Goal: Task Accomplishment & Management: Complete application form

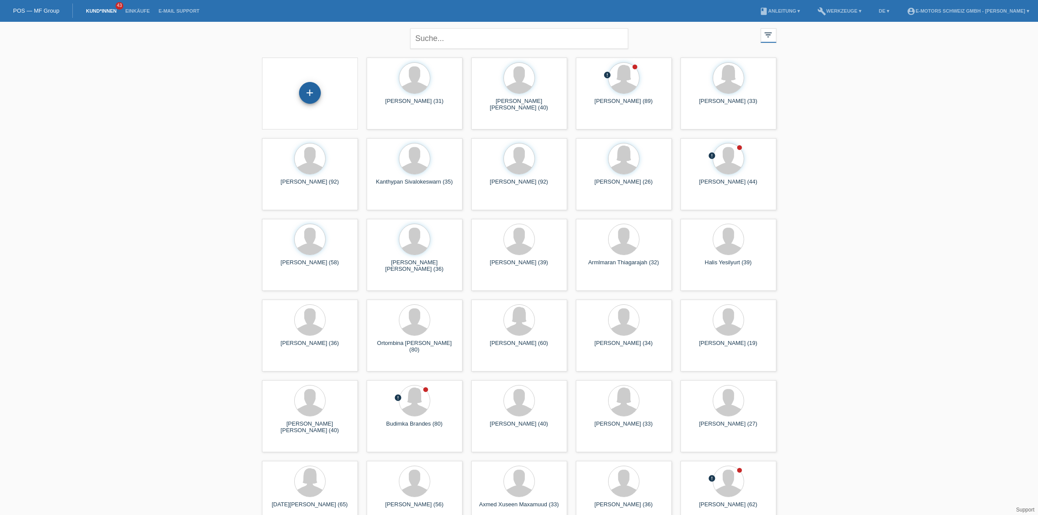
click at [309, 100] on div "+" at bounding box center [309, 92] width 21 height 15
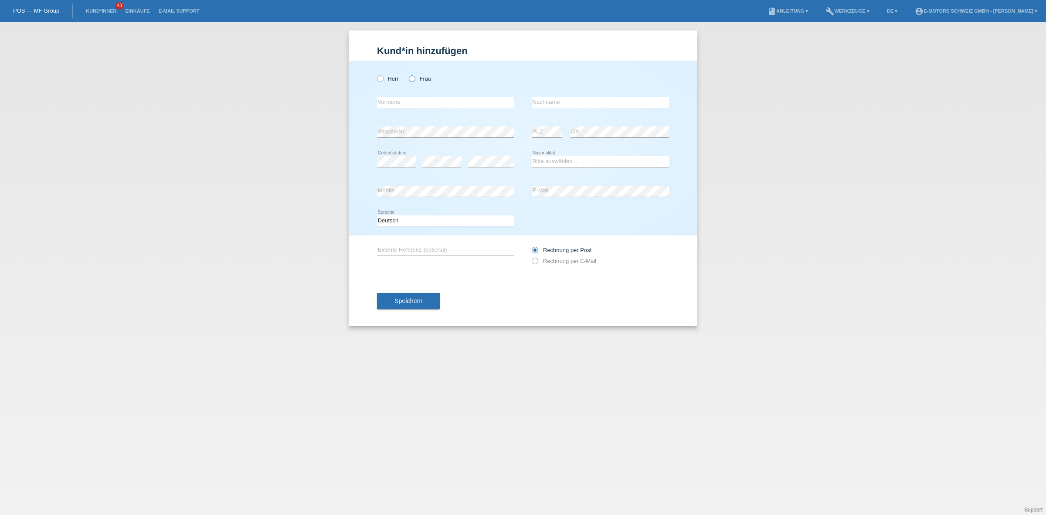
click at [407, 74] on icon at bounding box center [407, 74] width 0 height 0
click at [413, 81] on input "Frau" at bounding box center [412, 78] width 6 height 6
radio input "true"
click at [401, 98] on input "text" at bounding box center [445, 102] width 137 height 11
paste input "Natasa"
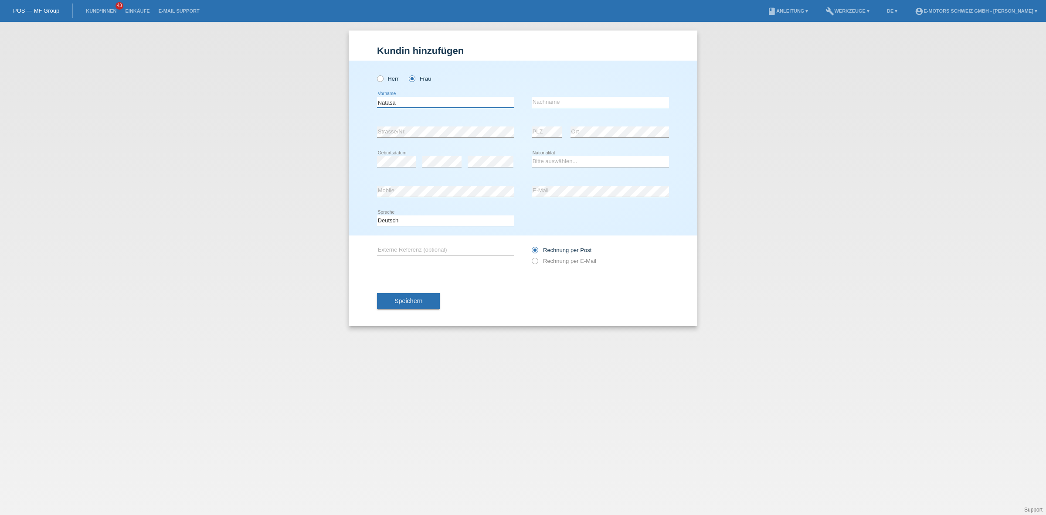
type input "Natasa"
click at [580, 99] on input "text" at bounding box center [600, 102] width 137 height 11
paste input "Filipovic"
type input "Filipovic"
click at [554, 164] on select "Bitte auswählen... [GEOGRAPHIC_DATA] [GEOGRAPHIC_DATA] [GEOGRAPHIC_DATA] [GEOGR…" at bounding box center [600, 161] width 137 height 10
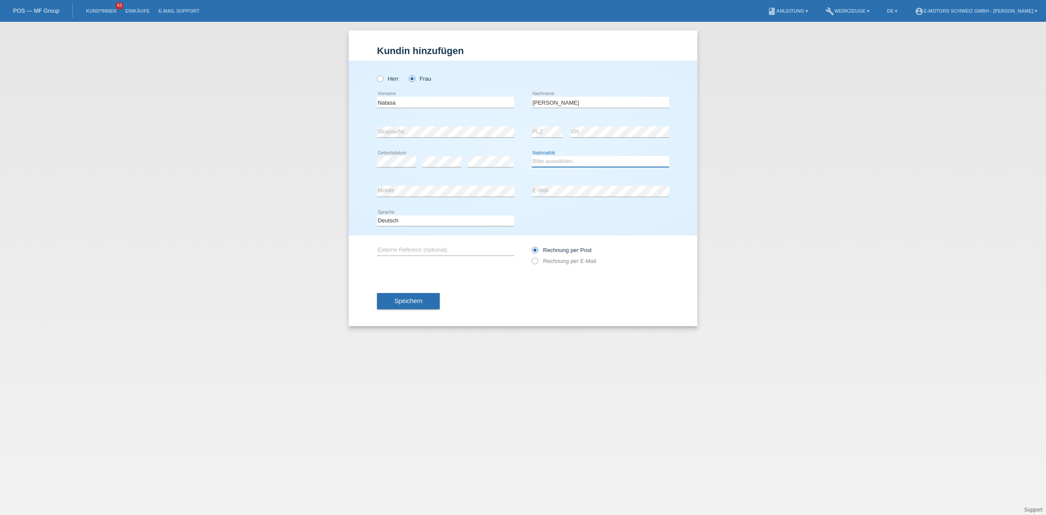
select select "AT"
click at [532, 156] on select "Bitte auswählen... Schweiz Deutschland Liechtenstein Österreich ------------ Af…" at bounding box center [600, 161] width 137 height 10
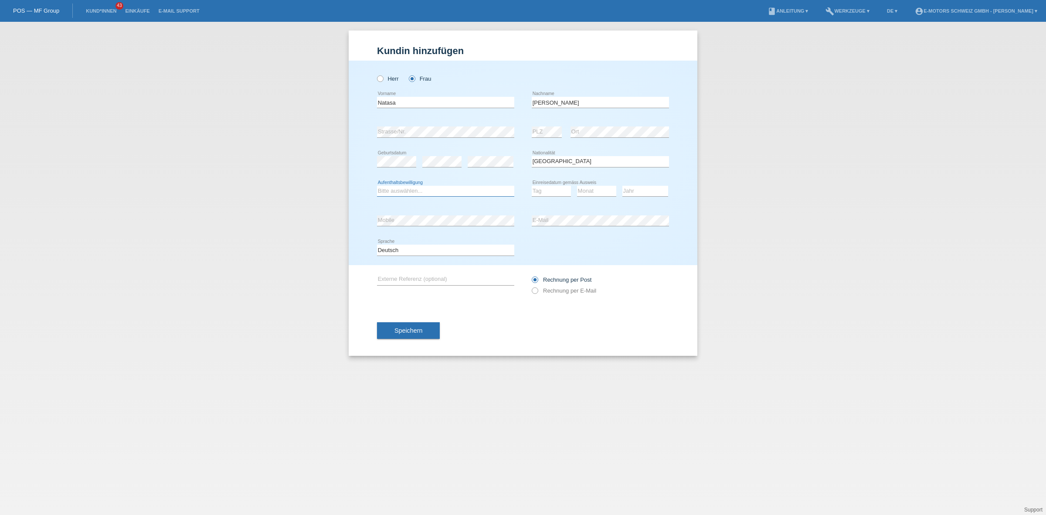
click at [441, 188] on select "Bitte auswählen... C B B - Flüchtlingsstatus Andere" at bounding box center [445, 191] width 137 height 10
select select "C"
click at [377, 186] on select "Bitte auswählen... C B B - Flüchtlingsstatus Andere" at bounding box center [445, 191] width 137 height 10
click at [537, 193] on select "Tag 01 02 03 04 05 06 07 08 09 10 11" at bounding box center [551, 191] width 39 height 10
select select "01"
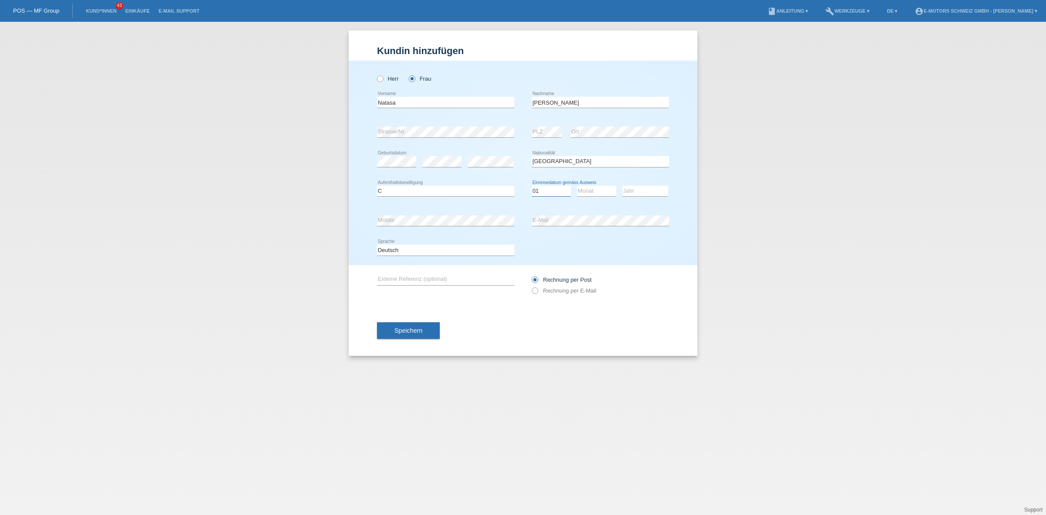
click at [532, 186] on select "Tag 01 02 03 04 05 06 07 08 09 10 11" at bounding box center [551, 191] width 39 height 10
click at [598, 187] on select "Monat 01 02 03 04 05 06 07 08 09 10 11" at bounding box center [596, 191] width 39 height 10
select select "11"
click at [577, 186] on select "Monat 01 02 03 04 05 06 07 08 09 10 11" at bounding box center [596, 191] width 39 height 10
click at [629, 192] on select "Jahr 2025 2024 2023 2022 2021 2020 2019 2018 2017 2016 2015 2014 2013 2012 2011…" at bounding box center [645, 191] width 46 height 10
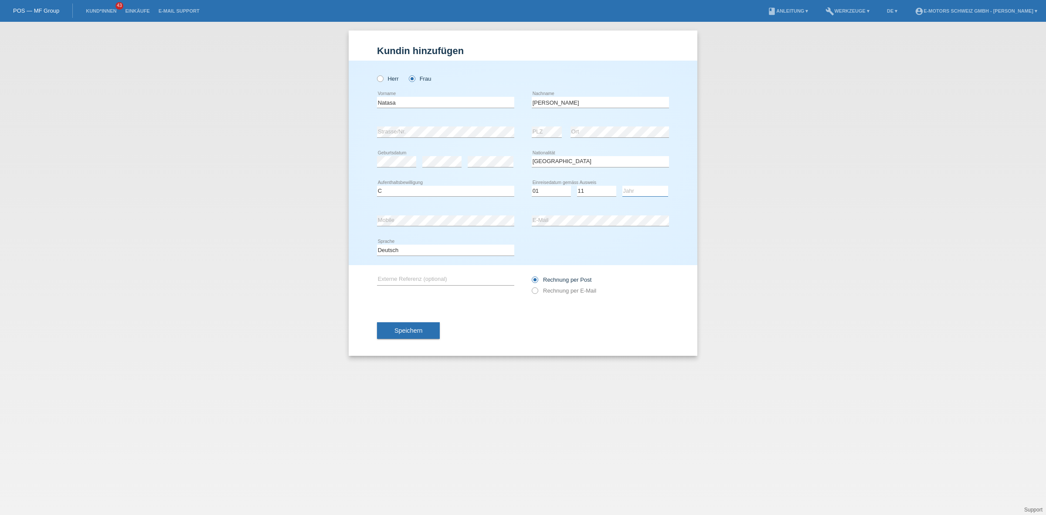
select select "2011"
click at [622, 186] on select "Jahr 2025 2024 2023 2022 2021 2020 2019 2018 2017 2016 2015 2014 2013 2012 2011…" at bounding box center [645, 191] width 46 height 10
click at [341, 222] on div "Kund*in hinzufügen Kunde hinzufügen Kundin hinzufügen Herr Frau Natasa error Vo…" at bounding box center [523, 268] width 1046 height 493
click at [492, 221] on div "error Mobile error E-Mail" at bounding box center [523, 221] width 292 height 30
click at [409, 325] on button "Speichern" at bounding box center [408, 330] width 63 height 17
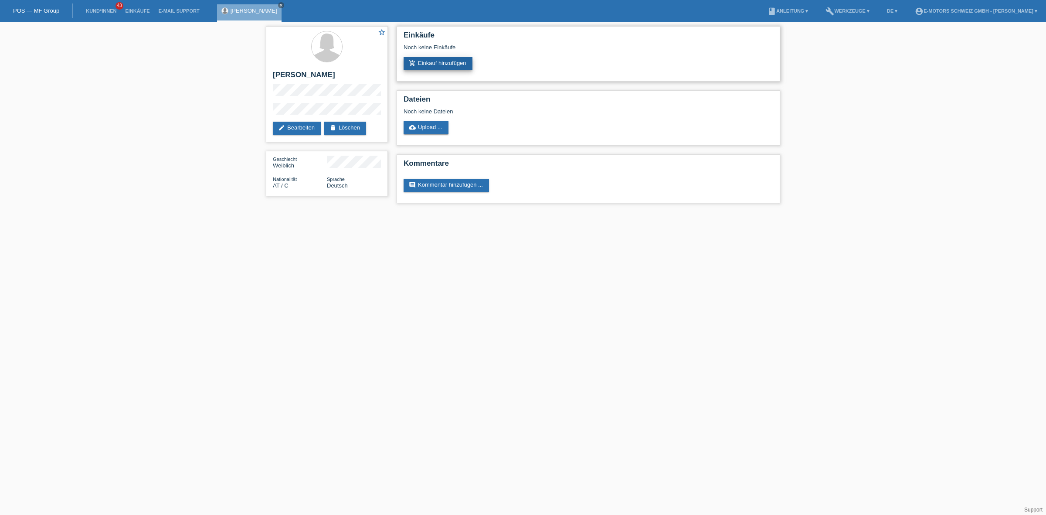
click at [442, 64] on link "add_shopping_cart Einkauf hinzufügen" at bounding box center [438, 63] width 69 height 13
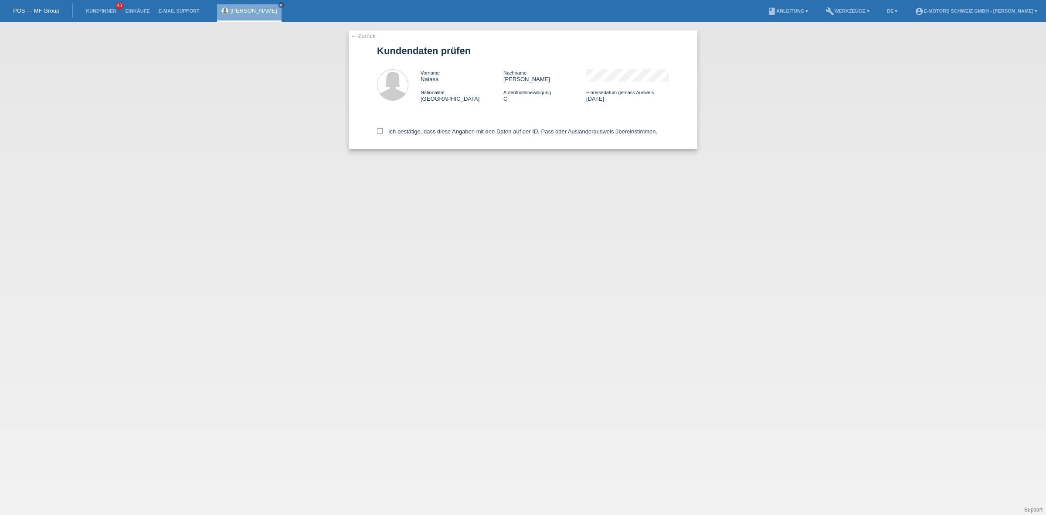
click at [390, 134] on div "Ich bestätige, dass diese Angaben mit den Daten auf der ID, Pass oder Ausländer…" at bounding box center [523, 130] width 292 height 38
click at [395, 126] on div "Ich bestätige, dass diese Angaben mit den Daten auf der ID, Pass oder Ausländer…" at bounding box center [523, 130] width 292 height 38
drag, startPoint x: 395, startPoint y: 129, endPoint x: 387, endPoint y: 136, distance: 10.5
click at [394, 129] on label "Ich bestätige, dass diese Angaben mit den Daten auf der ID, Pass oder Ausländer…" at bounding box center [517, 131] width 280 height 7
click at [383, 129] on input "Ich bestätige, dass diese Angaben mit den Daten auf der ID, Pass oder Ausländer…" at bounding box center [380, 131] width 6 height 6
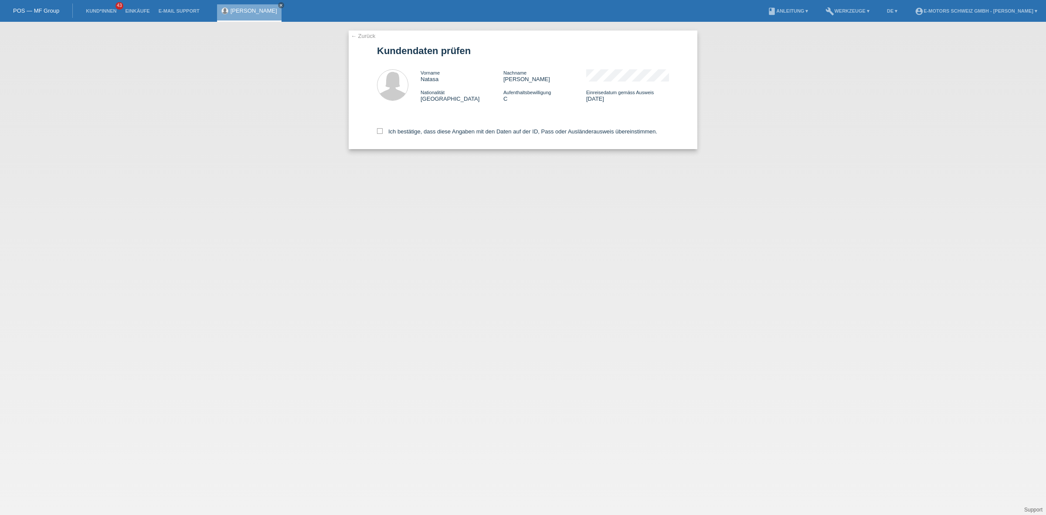
checkbox input "true"
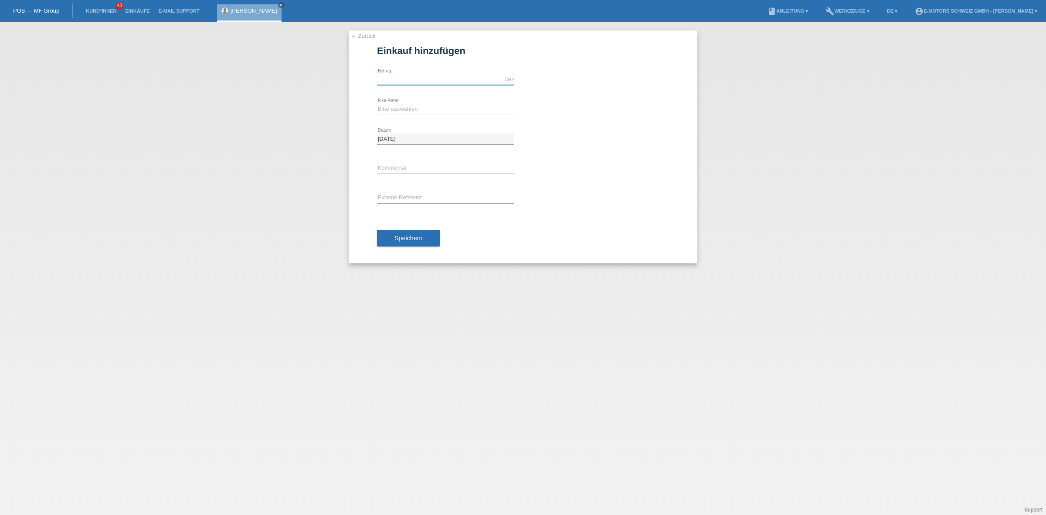
click at [407, 79] on input "text" at bounding box center [445, 79] width 137 height 11
type input "2890.00"
drag, startPoint x: 415, startPoint y: 109, endPoint x: 410, endPoint y: 112, distance: 5.7
click at [415, 109] on select "Bitte auswählen 12 Raten 24 Raten 36 Raten 48 Raten" at bounding box center [445, 109] width 137 height 10
select select "214"
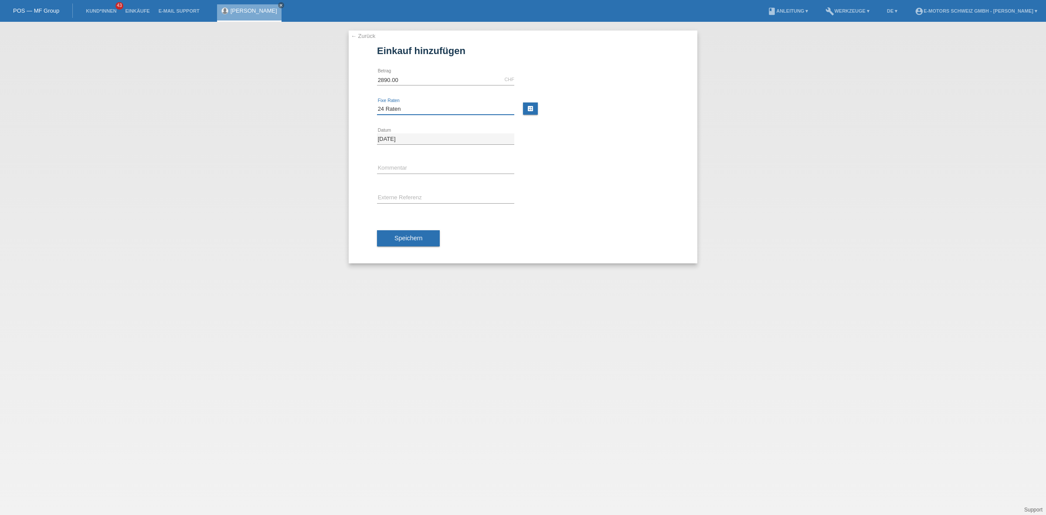
click at [377, 104] on select "Bitte auswählen 12 Raten 24 Raten 36 Raten 48 Raten" at bounding box center [445, 109] width 137 height 10
click at [403, 238] on span "Speichern" at bounding box center [408, 237] width 28 height 7
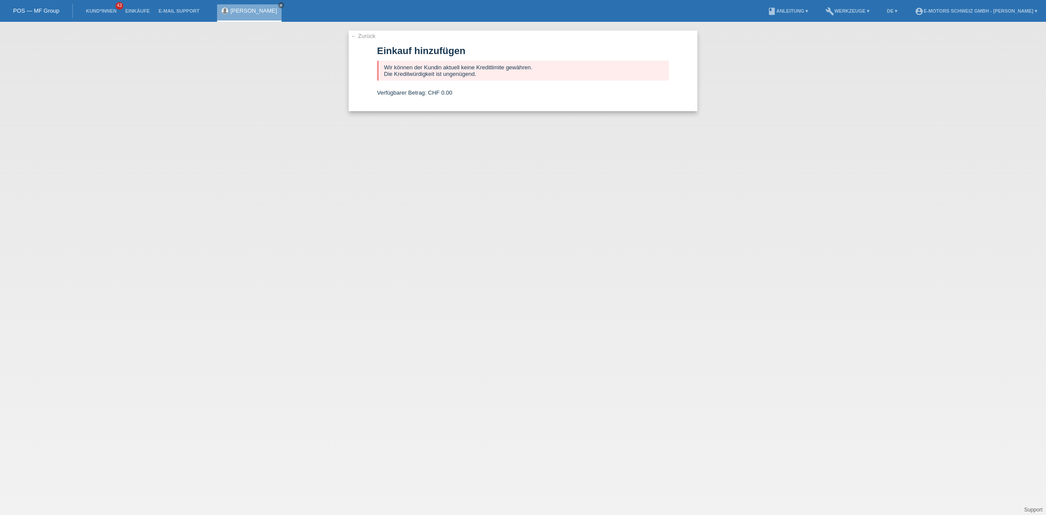
click at [96, 7] on li "Kund*innen 43" at bounding box center [100, 11] width 39 height 22
click at [108, 11] on link "Kund*innen" at bounding box center [100, 10] width 39 height 5
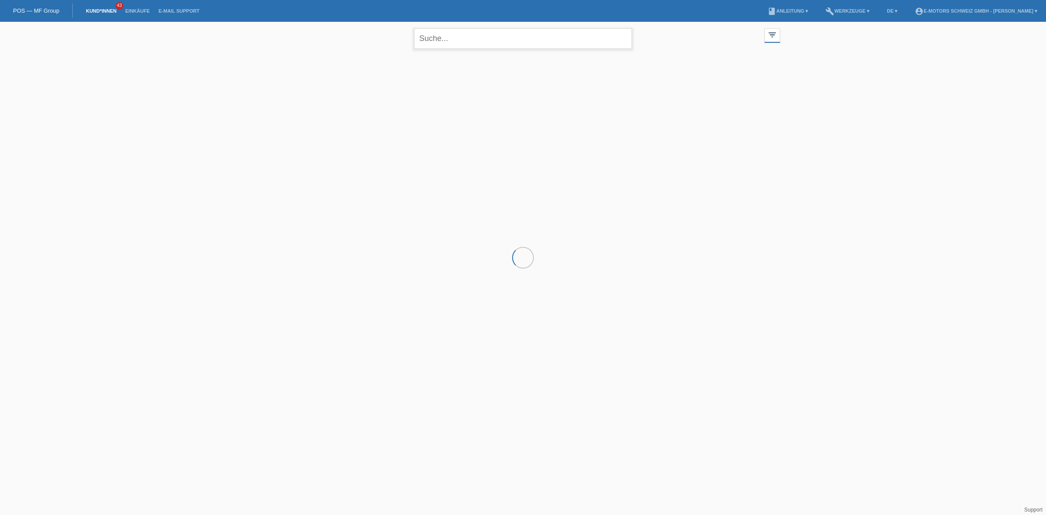
click at [455, 37] on input "text" at bounding box center [523, 38] width 218 height 20
type input "freres"
click at [312, 98] on div "+" at bounding box center [314, 97] width 22 height 22
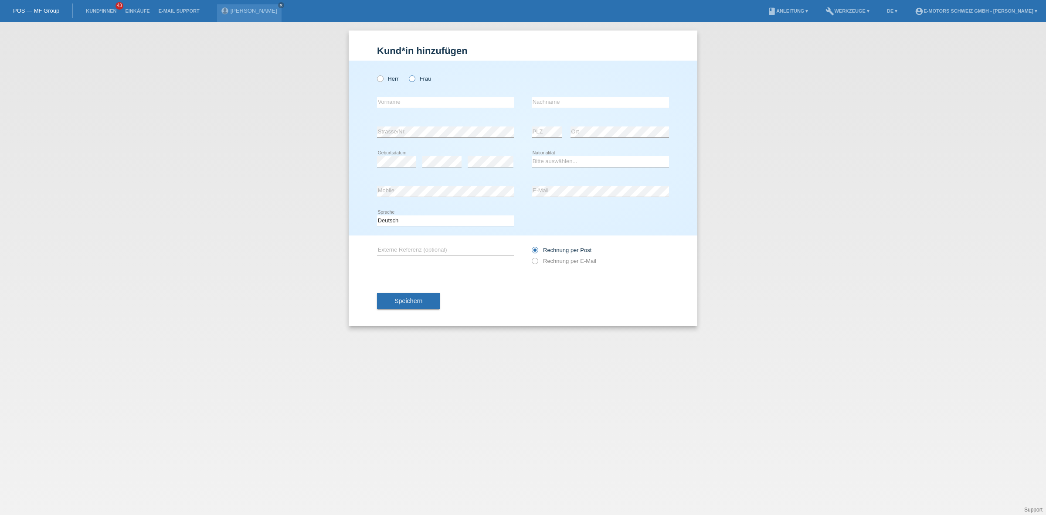
click at [421, 78] on label "Frau" at bounding box center [420, 78] width 22 height 7
click at [414, 78] on input "Frau" at bounding box center [412, 78] width 6 height 6
radio input "true"
click at [423, 97] on input "text" at bounding box center [445, 102] width 137 height 11
type input "S"
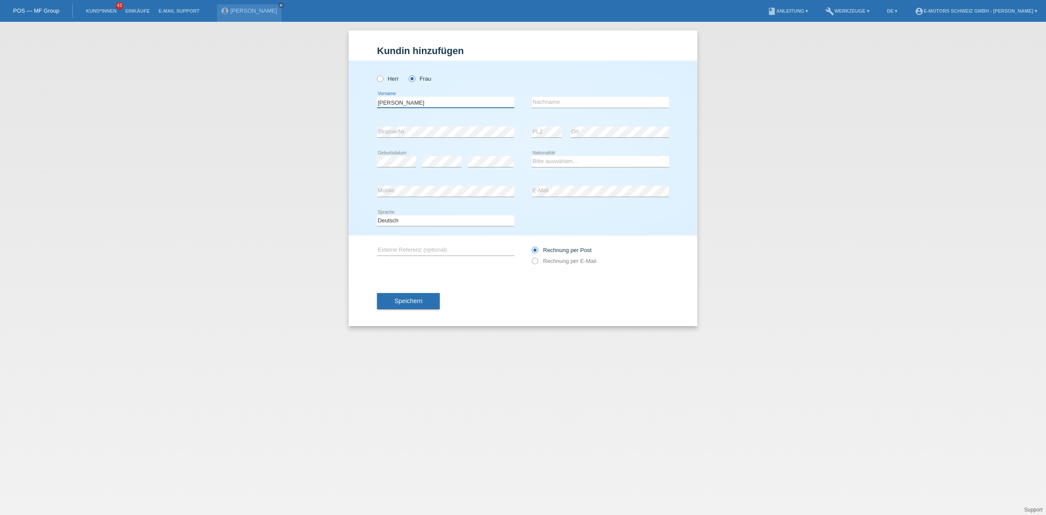
type input "[PERSON_NAME]"
type input "Freres"
click at [588, 162] on select "Bitte auswählen... Schweiz Deutschland Liechtenstein Österreich ------------ Af…" at bounding box center [600, 161] width 137 height 10
select select "IT"
click at [532, 156] on select "Bitte auswählen... Schweiz Deutschland Liechtenstein Österreich ------------ Af…" at bounding box center [600, 161] width 137 height 10
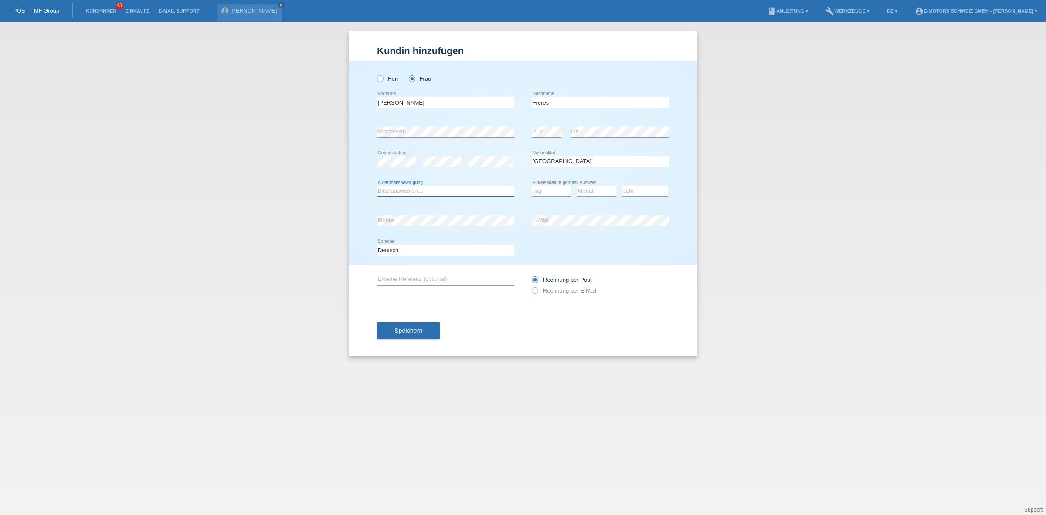
click at [452, 191] on select "Bitte auswählen... C B B - Flüchtlingsstatus Andere" at bounding box center [445, 191] width 137 height 10
select select "B"
click at [377, 186] on select "Bitte auswählen... C B B - Flüchtlingsstatus Andere" at bounding box center [445, 191] width 137 height 10
click at [541, 193] on select "Tag 01 02 03 04 05 06 07 08 09 10 11" at bounding box center [551, 191] width 39 height 10
select select "25"
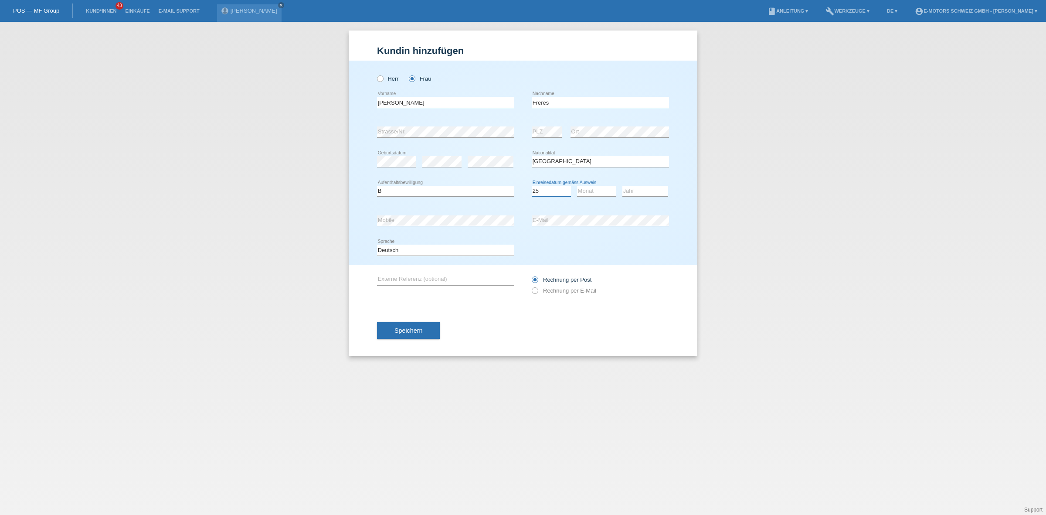
click at [532, 186] on select "Tag 01 02 03 04 05 06 07 08 09 10 11" at bounding box center [551, 191] width 39 height 10
click at [592, 184] on div "Monat 01 02 03 04 05 06 07 08 09 10 11 12 error" at bounding box center [596, 191] width 39 height 30
click at [587, 191] on select "Monat 01 02 03 04 05 06 07 08 09 10 11" at bounding box center [596, 191] width 39 height 10
select select "05"
click at [577, 186] on select "Monat 01 02 03 04 05 06 07 08 09 10 11" at bounding box center [596, 191] width 39 height 10
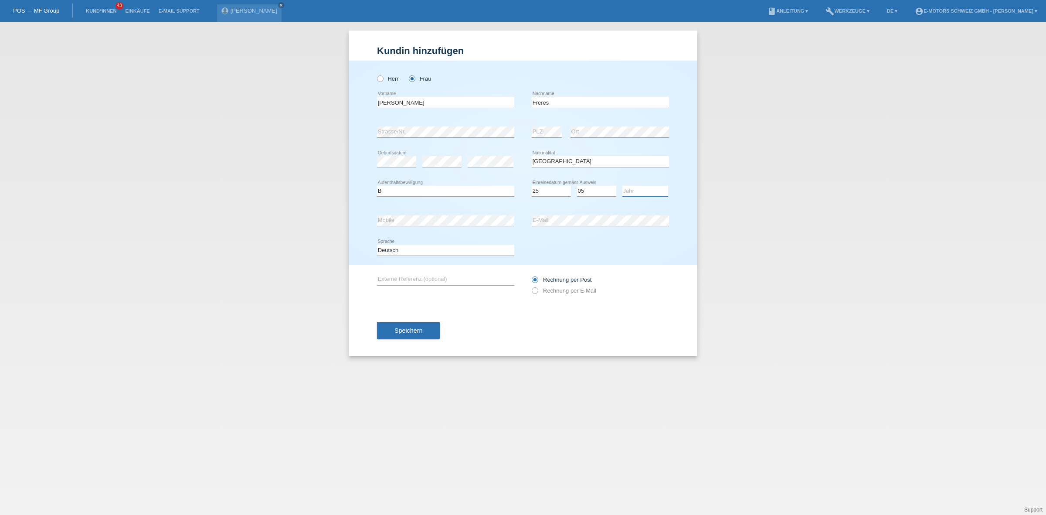
click at [639, 192] on select "Jahr 2025 2024 2023 2022 2021 2020 2019 2018 2017 2016 2015 2014 2013 2012 2011…" at bounding box center [645, 191] width 46 height 10
select select "2018"
click at [622, 186] on select "Jahr 2025 2024 2023 2022 2021 2020 2019 2018 2017 2016 2015 2014 2013 2012 2011…" at bounding box center [645, 191] width 46 height 10
click at [513, 224] on div "error Mobile error E-Mail" at bounding box center [523, 221] width 292 height 30
click at [397, 329] on span "Speichern" at bounding box center [408, 330] width 28 height 7
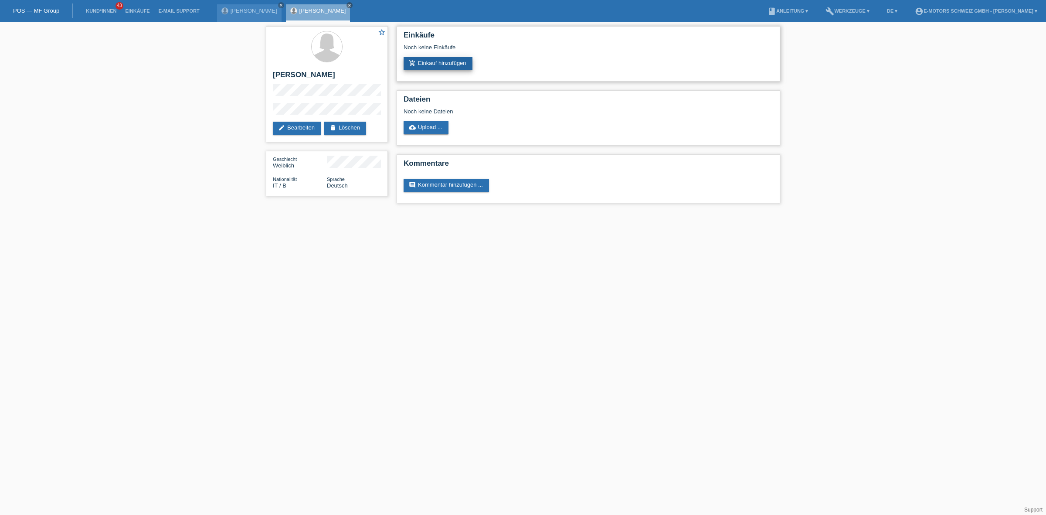
click at [458, 60] on link "add_shopping_cart Einkauf hinzufügen" at bounding box center [438, 63] width 69 height 13
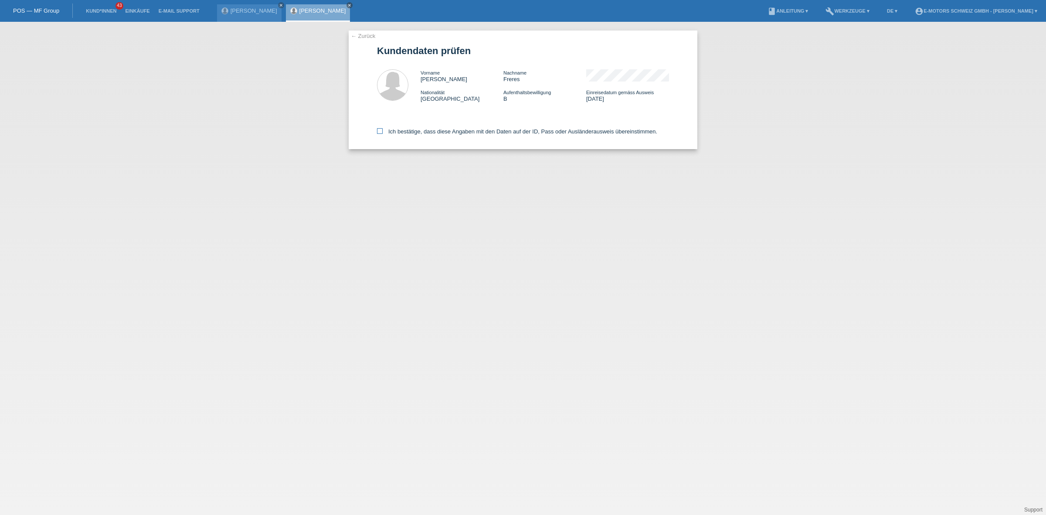
click at [489, 133] on label "Ich bestätige, dass diese Angaben mit den Daten auf der ID, Pass oder Ausländer…" at bounding box center [517, 131] width 280 height 7
click at [383, 133] on input "Ich bestätige, dass diese Angaben mit den Daten auf der ID, Pass oder Ausländer…" at bounding box center [380, 131] width 6 height 6
checkbox input "true"
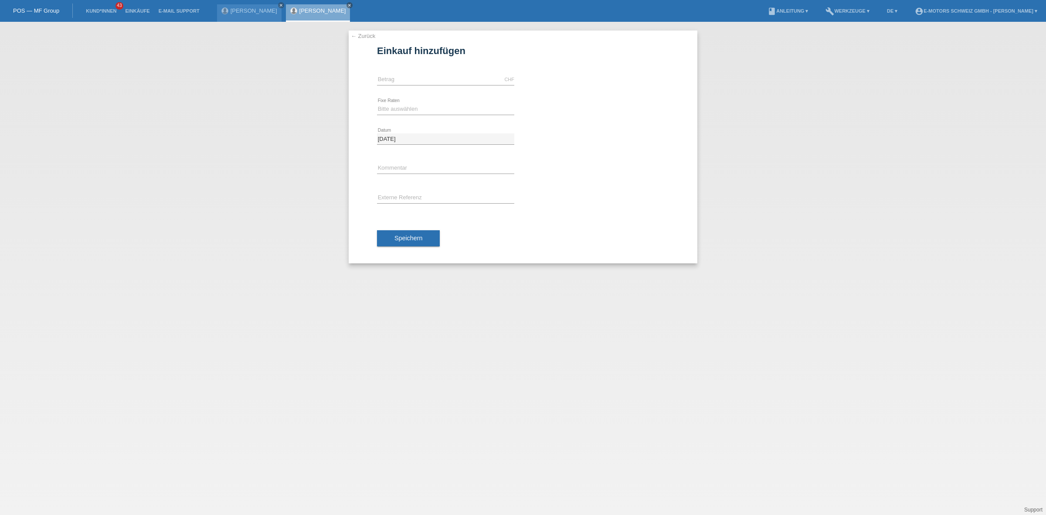
click at [425, 72] on div "CHF error Betrag" at bounding box center [445, 80] width 137 height 30
click at [425, 78] on input "text" at bounding box center [445, 79] width 137 height 11
type input "10000.00"
click at [400, 110] on select "Bitte auswählen 12 Raten 24 Raten 36 Raten 48 Raten" at bounding box center [445, 109] width 137 height 10
select select "216"
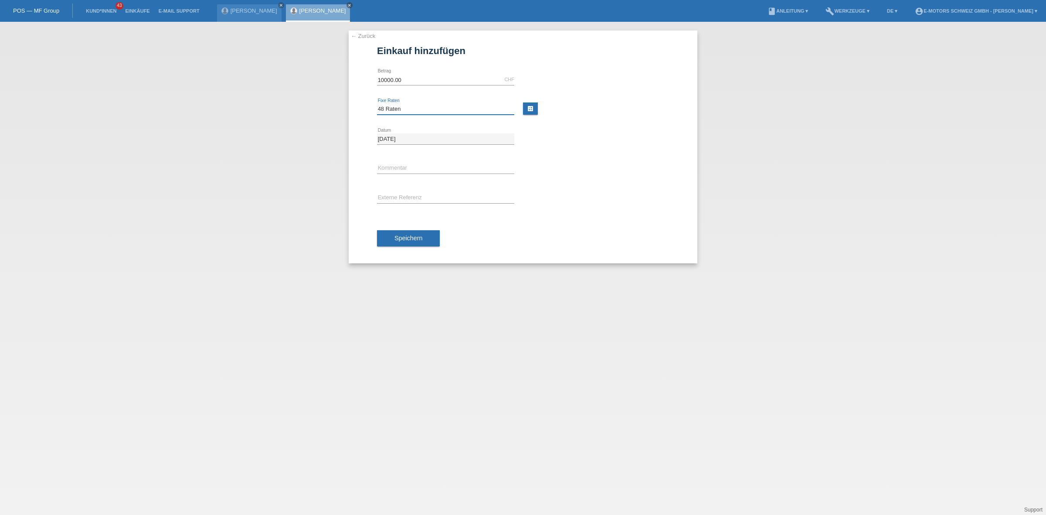
click at [377, 104] on select "Bitte auswählen 12 Raten 24 Raten 36 Raten 48 Raten" at bounding box center [445, 109] width 137 height 10
click at [405, 234] on button "Speichern" at bounding box center [408, 238] width 63 height 17
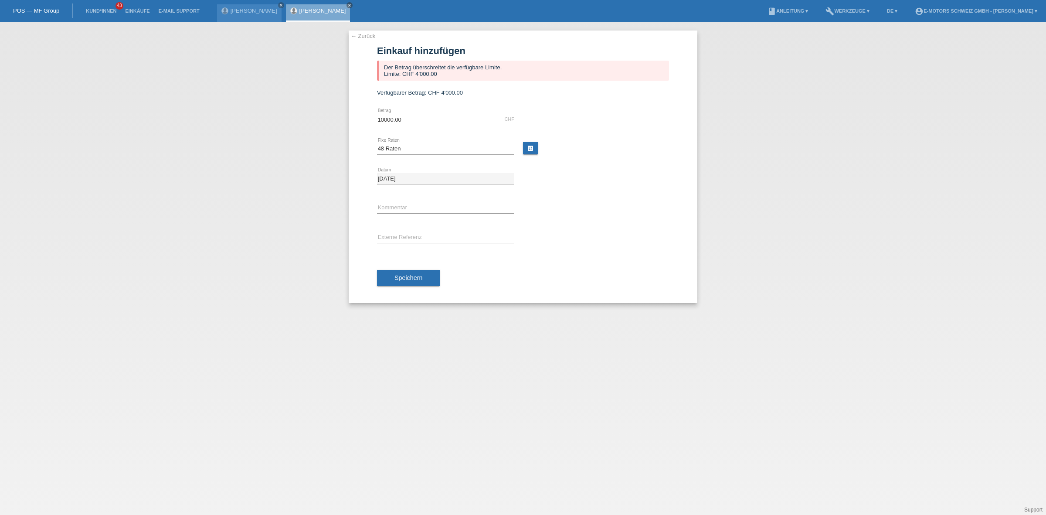
click at [300, 10] on link "[PERSON_NAME]" at bounding box center [322, 10] width 47 height 7
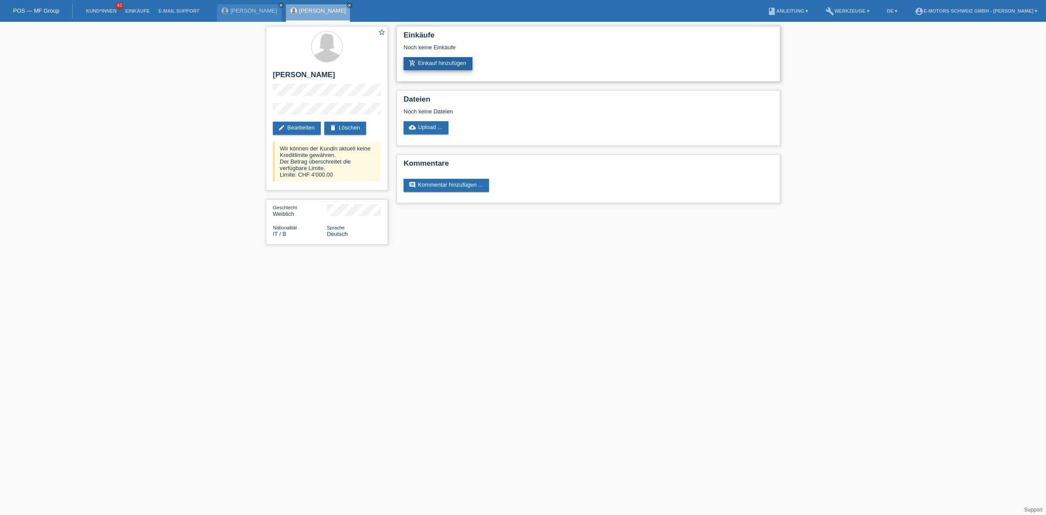
click at [424, 67] on link "add_shopping_cart Einkauf hinzufügen" at bounding box center [438, 63] width 69 height 13
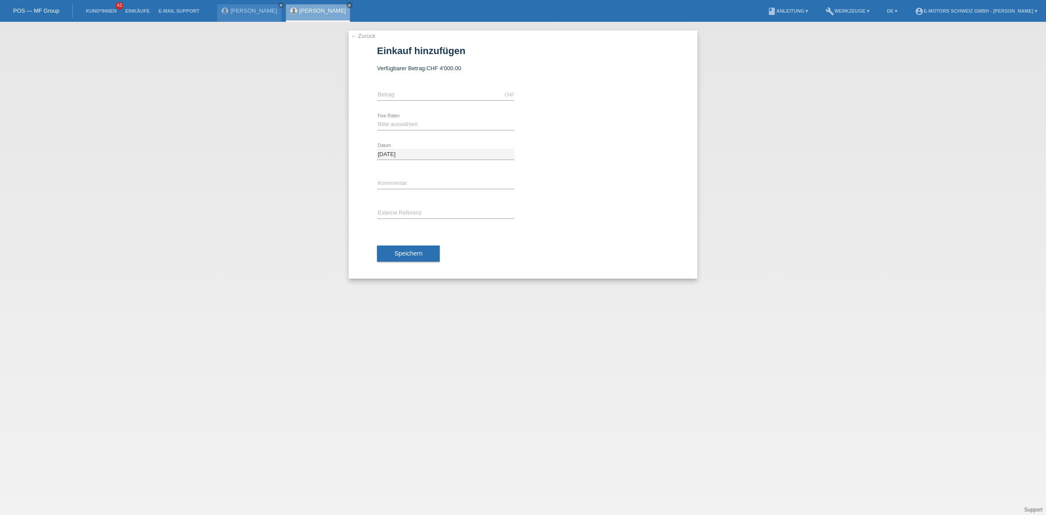
click at [406, 176] on div "error Kommentar" at bounding box center [445, 184] width 137 height 30
click at [397, 186] on input "text" at bounding box center [445, 183] width 137 height 11
type input "Kenan"
click at [463, 97] on input "text" at bounding box center [445, 94] width 137 height 11
type input "4000.00"
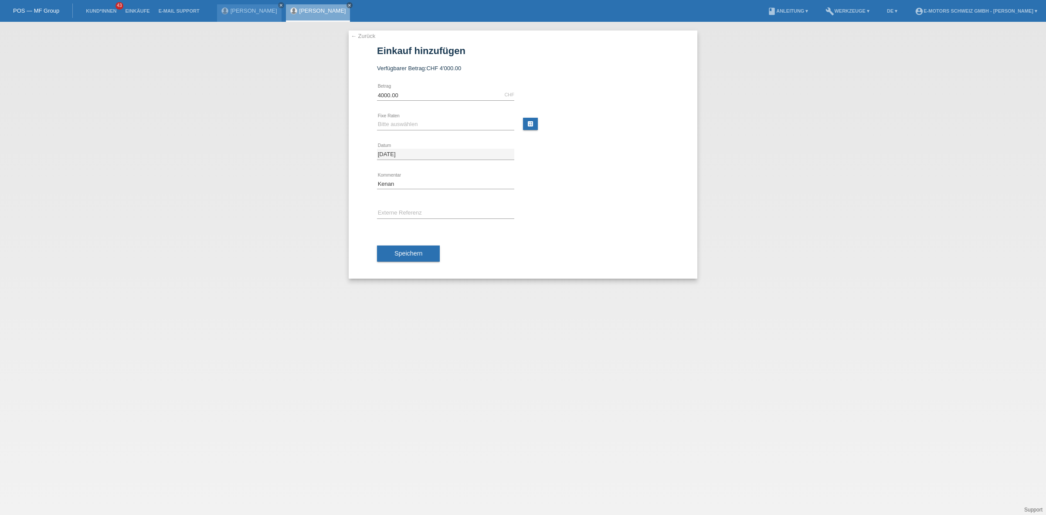
click at [384, 118] on div "Bitte auswählen 12 Raten 24 Raten 36 Raten 48 Raten error Fixe Raten" at bounding box center [445, 125] width 137 height 30
click at [381, 125] on select "Bitte auswählen 12 Raten 24 Raten 36 Raten 48 Raten" at bounding box center [445, 124] width 137 height 10
select select "214"
click at [377, 119] on select "Bitte auswählen 12 Raten 24 Raten 36 Raten 48 Raten" at bounding box center [445, 124] width 137 height 10
click at [408, 250] on span "Speichern" at bounding box center [408, 253] width 28 height 7
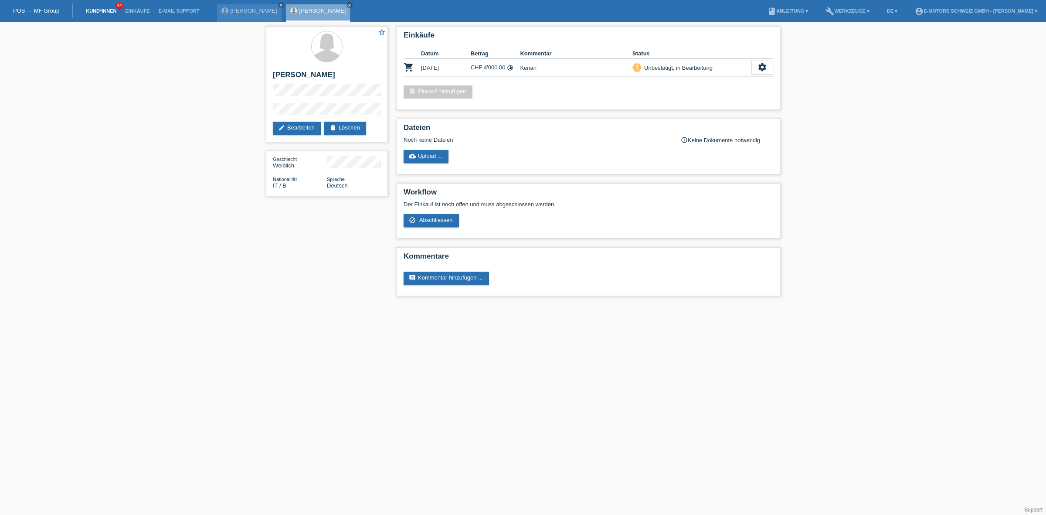
click at [103, 9] on link "Kund*innen" at bounding box center [100, 10] width 39 height 5
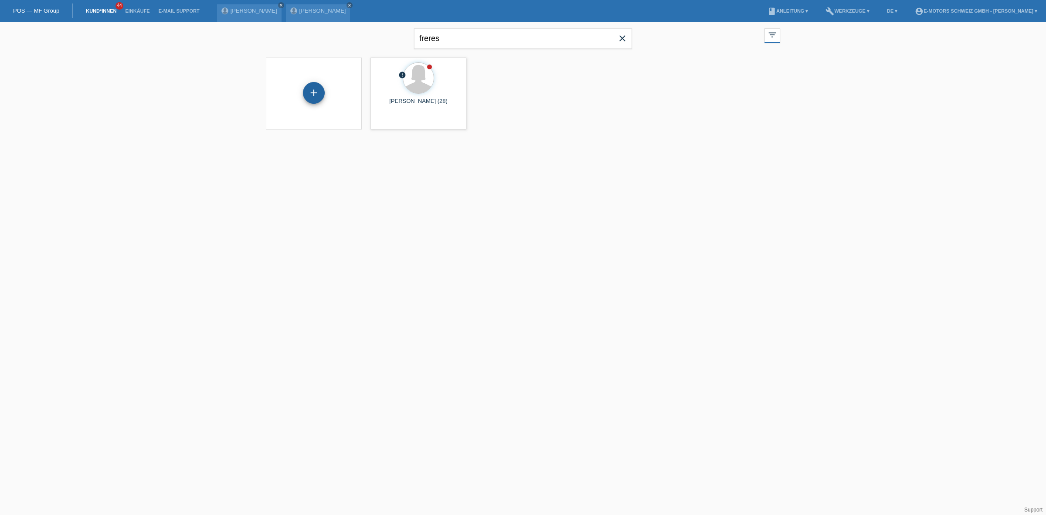
click at [308, 89] on div "+" at bounding box center [314, 93] width 22 height 22
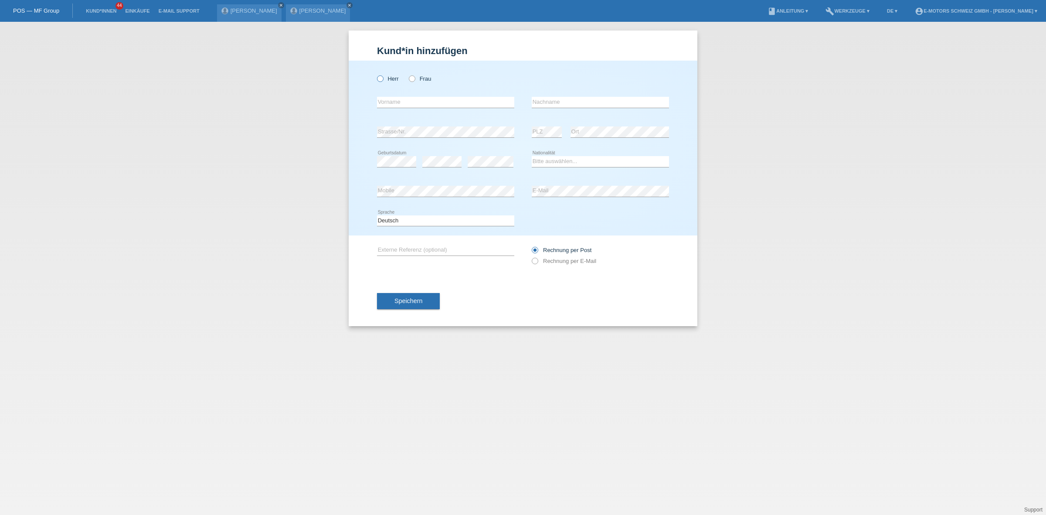
click at [391, 79] on label "Herr" at bounding box center [388, 78] width 22 height 7
click at [383, 79] on input "Herr" at bounding box center [380, 78] width 6 height 6
radio input "true"
click at [404, 103] on input "text" at bounding box center [445, 102] width 137 height 11
type input "[PERSON_NAME]"
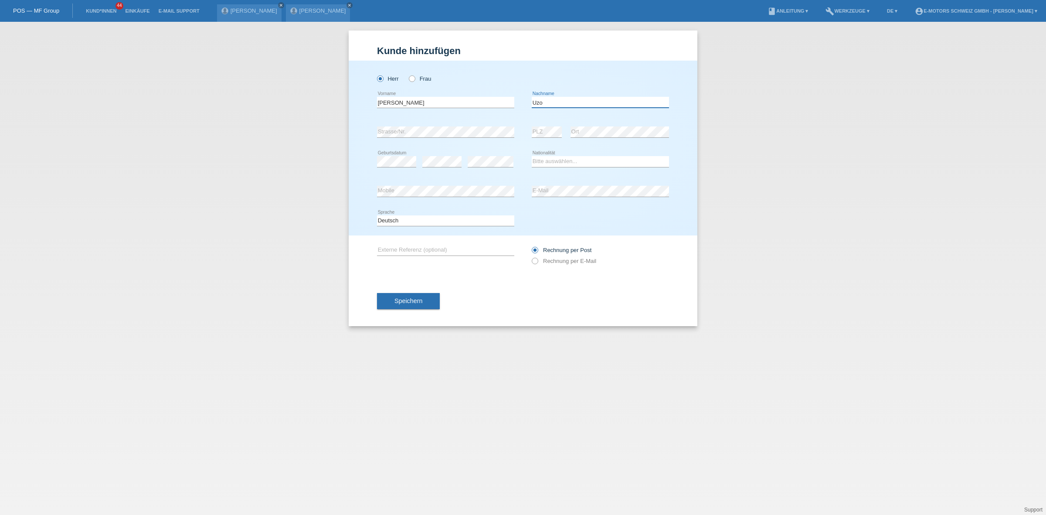
type input "Uzo"
click at [517, 192] on div "error Mobile error E-Mail" at bounding box center [523, 191] width 292 height 30
drag, startPoint x: 547, startPoint y: 156, endPoint x: 550, endPoint y: 165, distance: 9.8
click at [547, 156] on select "Bitte auswählen... Schweiz Deutschland Liechtenstein Österreich ------------ Af…" at bounding box center [600, 161] width 137 height 10
select select "CH"
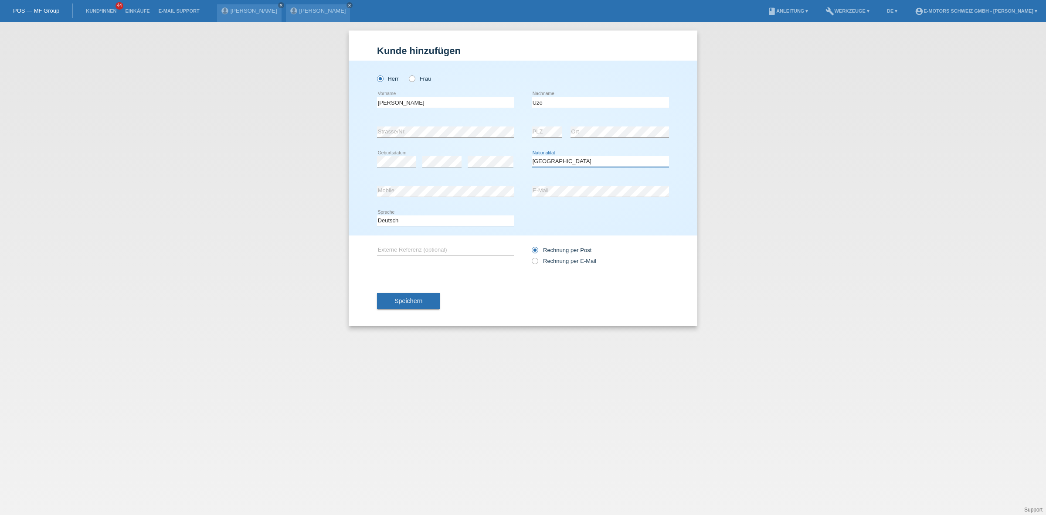
click at [532, 156] on select "Bitte auswählen... Schweiz Deutschland Liechtenstein Österreich ------------ Af…" at bounding box center [600, 161] width 137 height 10
click at [416, 301] on span "Speichern" at bounding box center [408, 300] width 28 height 7
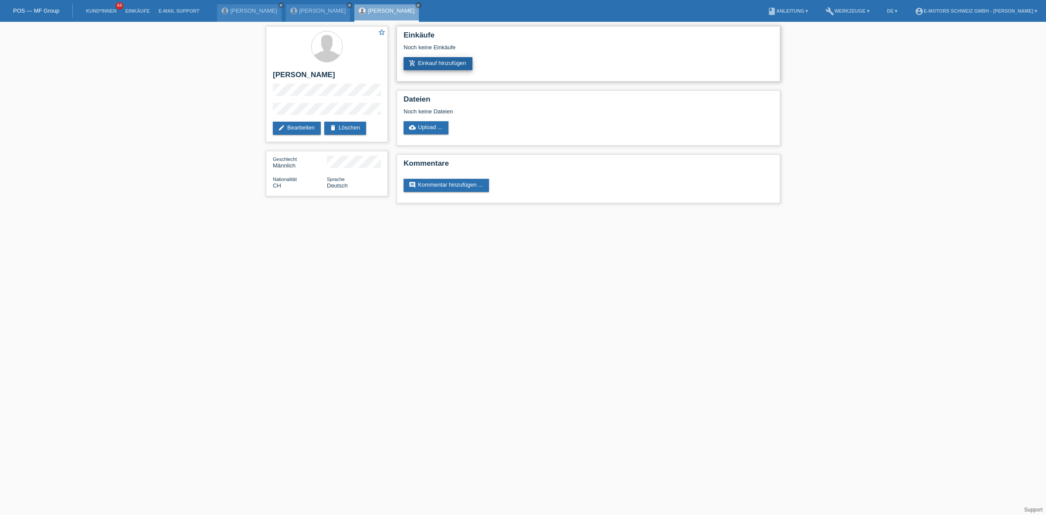
click at [439, 68] on link "add_shopping_cart Einkauf hinzufügen" at bounding box center [438, 63] width 69 height 13
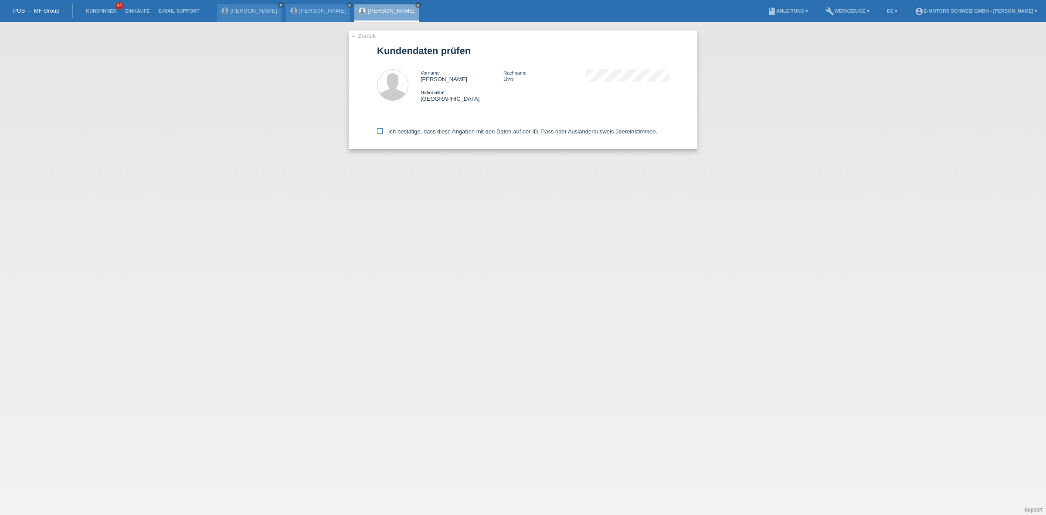
click at [417, 131] on label "Ich bestätige, dass diese Angaben mit den Daten auf der ID, Pass oder Ausländer…" at bounding box center [517, 131] width 280 height 7
click at [383, 131] on input "Ich bestätige, dass diese Angaben mit den Daten auf der ID, Pass oder Ausländer…" at bounding box center [380, 131] width 6 height 6
checkbox input "true"
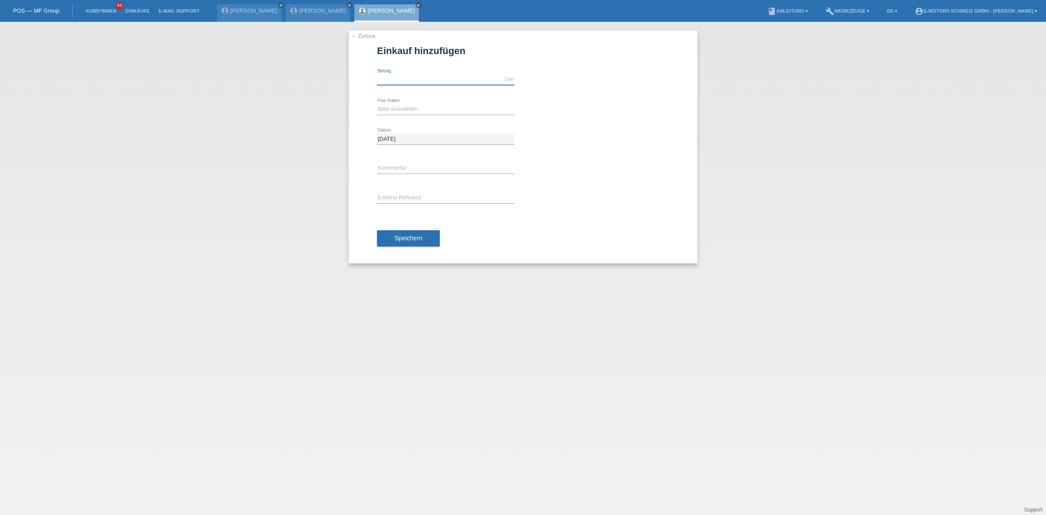
click at [417, 77] on input "text" at bounding box center [445, 79] width 137 height 11
type input "2890.00"
click at [412, 112] on select "Bitte auswählen 12 Raten 24 Raten 36 Raten 48 Raten" at bounding box center [445, 109] width 137 height 10
select select "214"
click at [377, 104] on select "Bitte auswählen 12 Raten 24 Raten 36 Raten 48 Raten" at bounding box center [445, 109] width 137 height 10
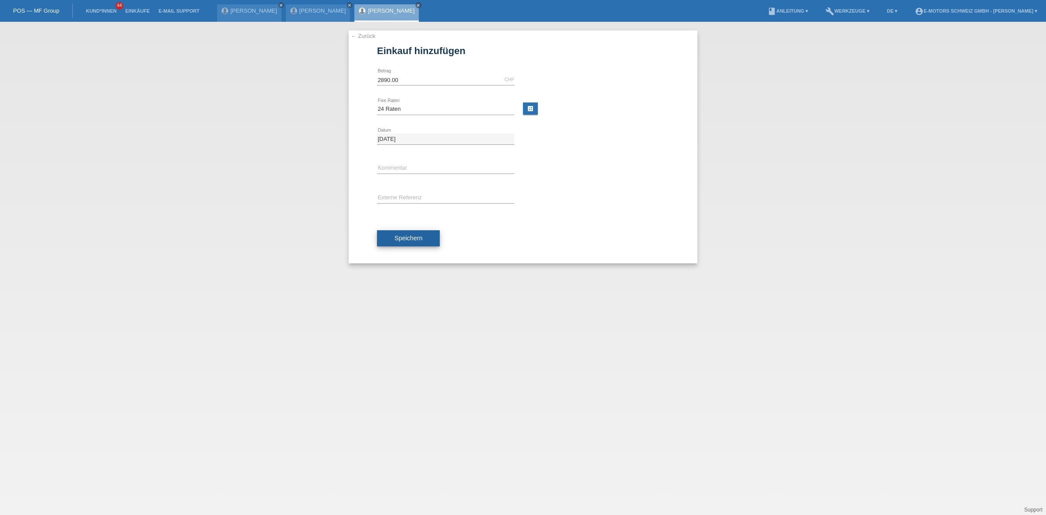
click at [423, 234] on button "Speichern" at bounding box center [408, 238] width 63 height 17
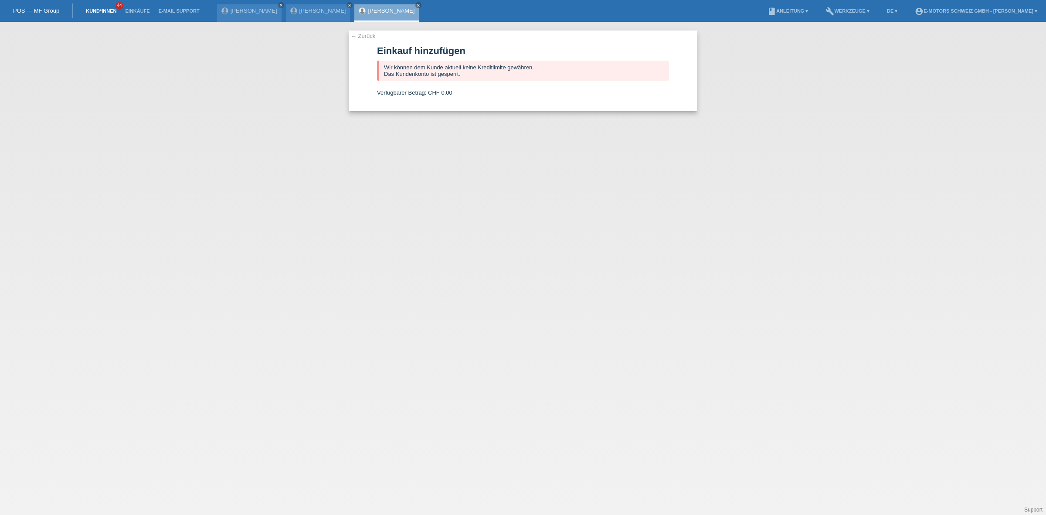
click at [108, 11] on link "Kund*innen" at bounding box center [100, 10] width 39 height 5
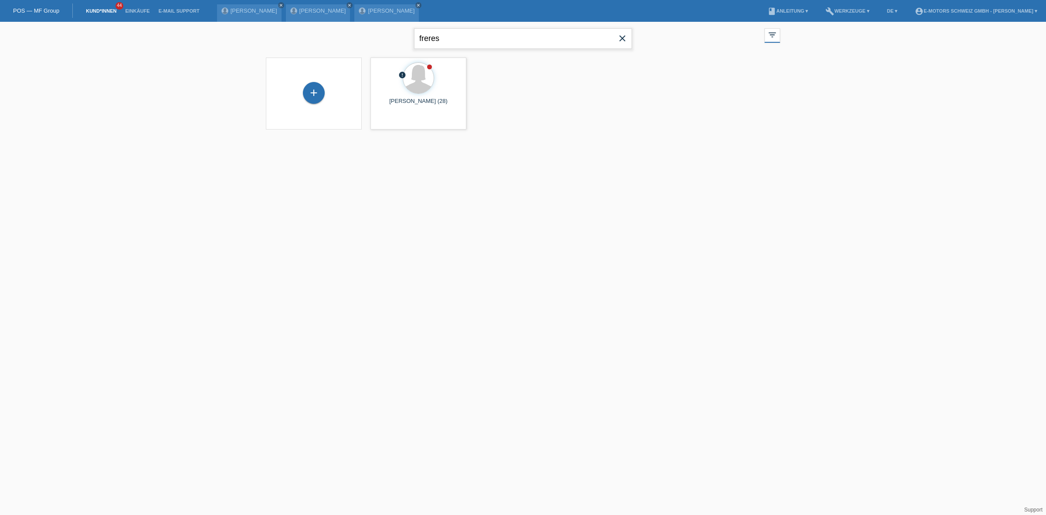
drag, startPoint x: 531, startPoint y: 31, endPoint x: 140, endPoint y: -2, distance: 392.3
click at [140, 0] on html "POS — MF Group Kund*innen 44 Einkäufe E-Mail Support [PERSON_NAME] close close" at bounding box center [523, 70] width 1046 height 140
type input "dürst"
click at [311, 92] on div "+" at bounding box center [314, 97] width 22 height 22
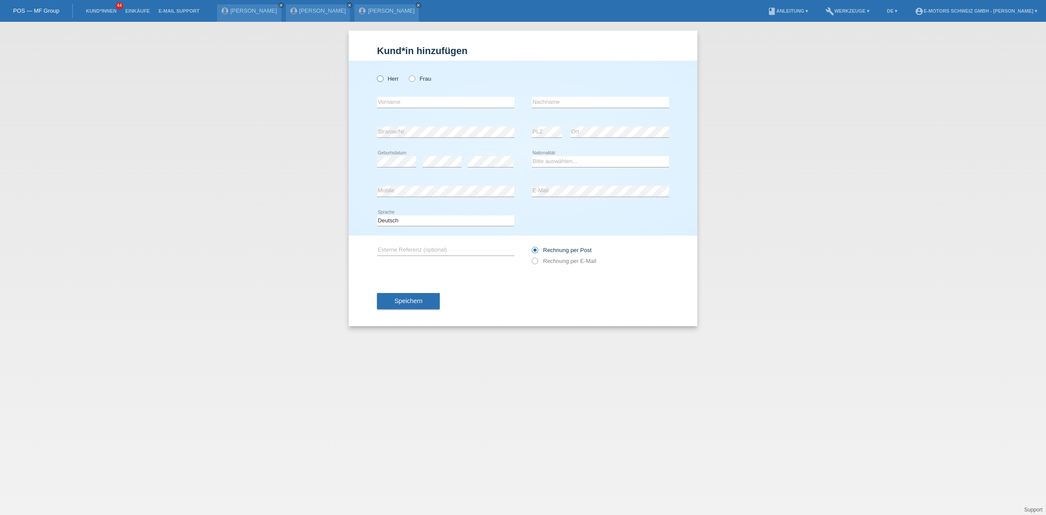
click at [386, 79] on label "Herr" at bounding box center [388, 78] width 22 height 7
click at [383, 79] on input "Herr" at bounding box center [380, 78] width 6 height 6
radio input "true"
click at [399, 97] on input "text" at bounding box center [445, 102] width 137 height 11
type input "[PERSON_NAME]"
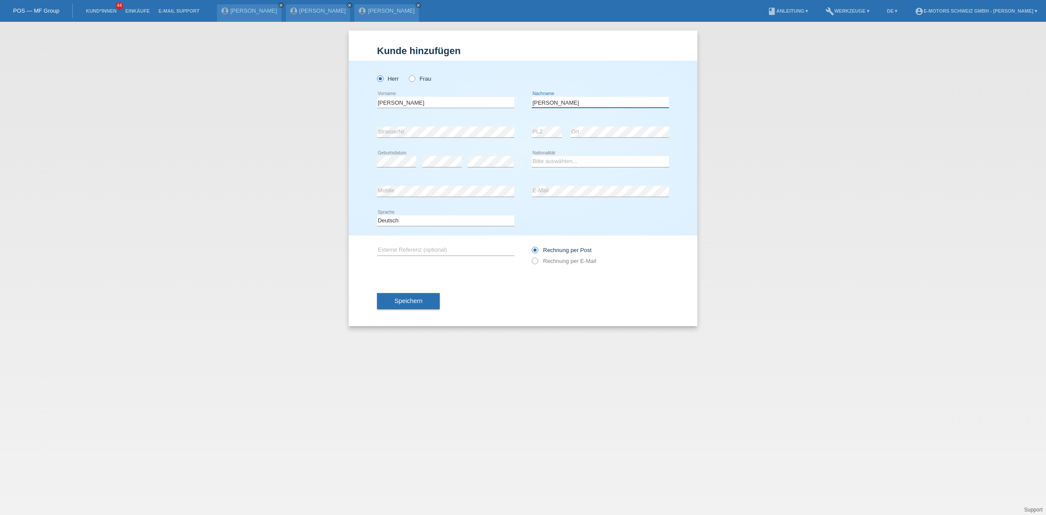
type input "Dürst"
click at [561, 159] on select "Bitte auswählen... Schweiz Deutschland Liechtenstein Österreich ------------ Af…" at bounding box center [600, 161] width 137 height 10
select select "CH"
click at [532, 156] on select "Bitte auswählen... Schweiz Deutschland Liechtenstein Österreich ------------ Af…" at bounding box center [600, 161] width 137 height 10
click at [516, 194] on div "error Mobile error E-Mail" at bounding box center [523, 191] width 292 height 30
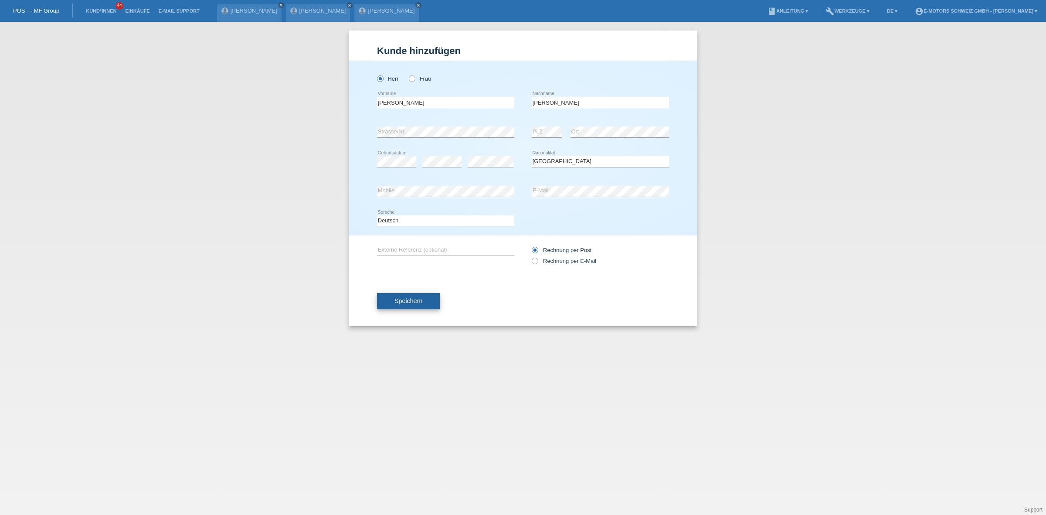
click at [395, 297] on span "Speichern" at bounding box center [408, 300] width 28 height 7
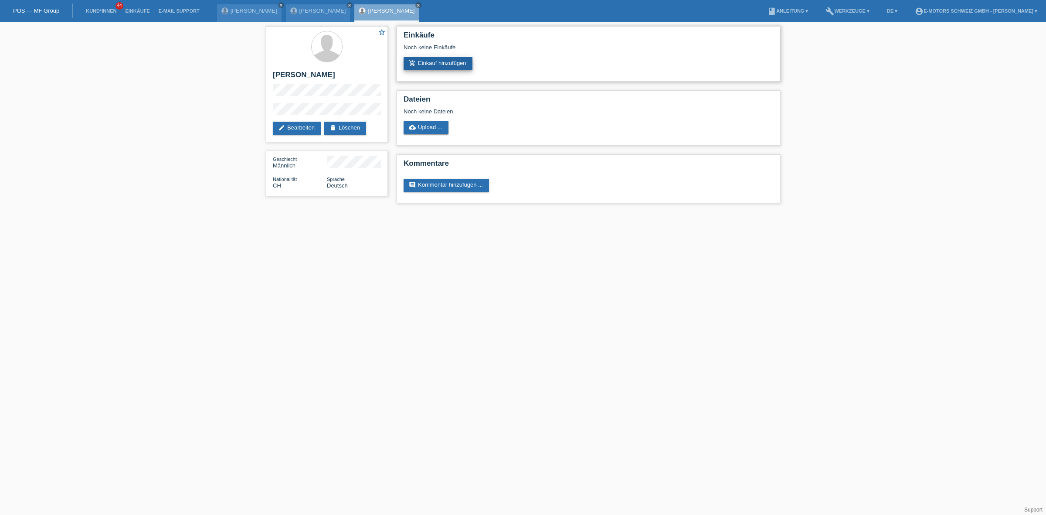
click at [433, 64] on link "add_shopping_cart Einkauf hinzufügen" at bounding box center [438, 63] width 69 height 13
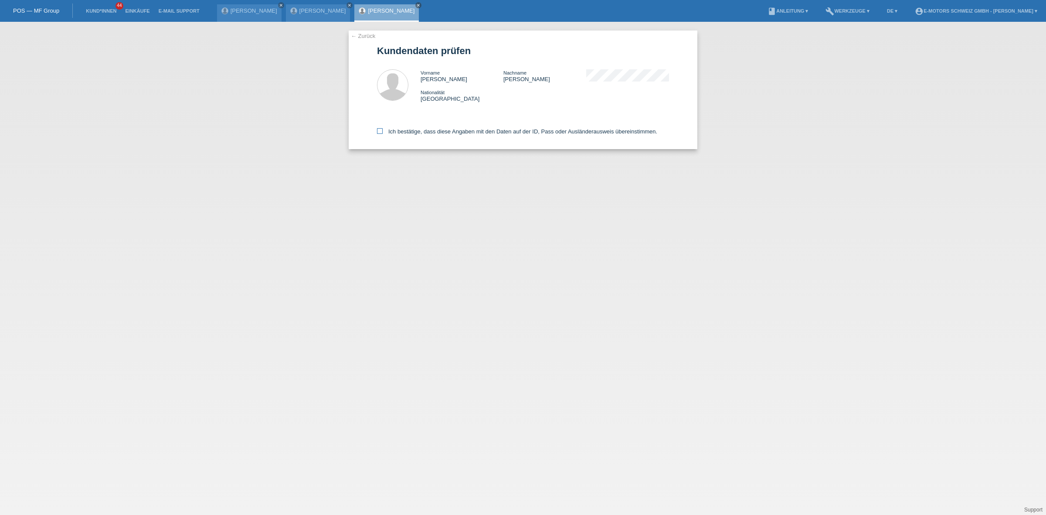
click at [467, 132] on label "Ich bestätige, dass diese Angaben mit den Daten auf der ID, Pass oder Ausländer…" at bounding box center [517, 131] width 280 height 7
click at [383, 132] on input "Ich bestätige, dass diese Angaben mit den Daten auf der ID, Pass oder Ausländer…" at bounding box center [380, 131] width 6 height 6
checkbox input "true"
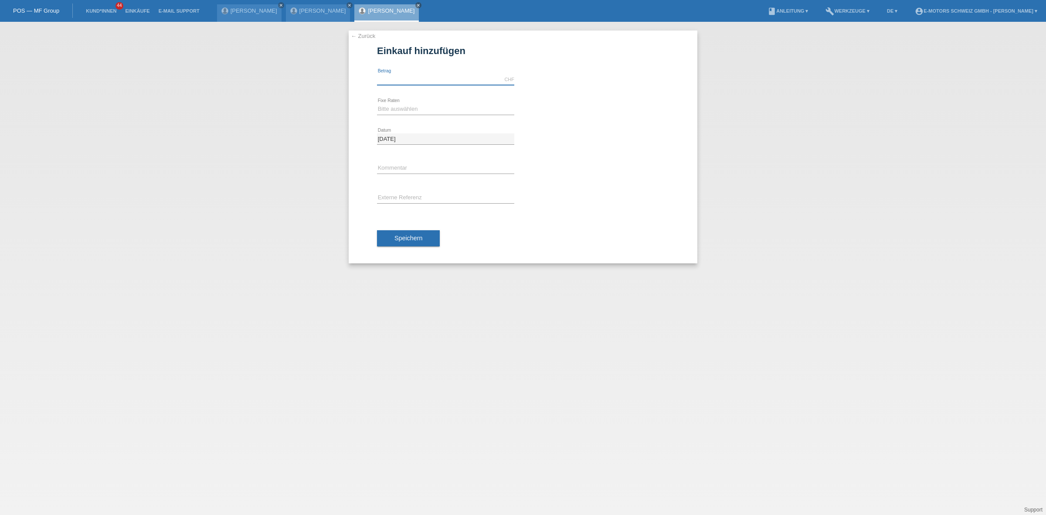
click at [422, 83] on input "text" at bounding box center [445, 79] width 137 height 11
type input "9000.00"
drag, startPoint x: 389, startPoint y: 105, endPoint x: 391, endPoint y: 112, distance: 7.0
click at [389, 105] on select "Bitte auswählen 12 Raten 24 Raten 36 Raten 48 Raten" at bounding box center [445, 109] width 137 height 10
select select "214"
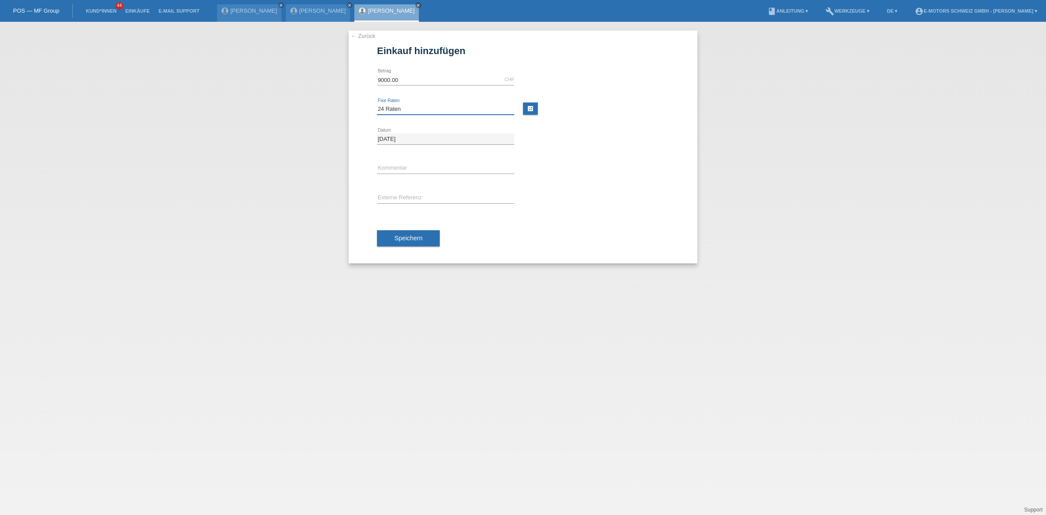
click at [377, 104] on select "Bitte auswählen 12 Raten 24 Raten 36 Raten 48 Raten" at bounding box center [445, 109] width 137 height 10
click at [431, 240] on button "Speichern" at bounding box center [408, 238] width 63 height 17
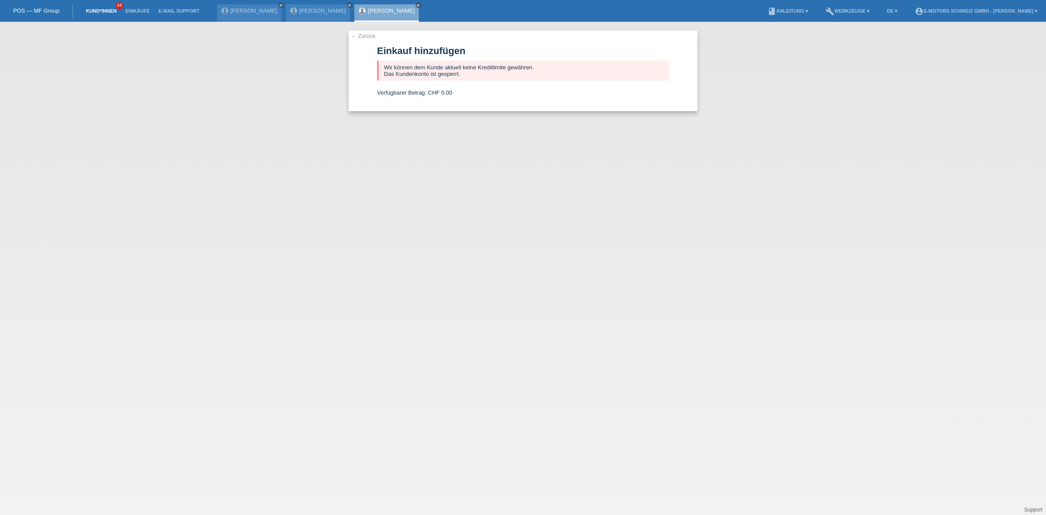
click at [105, 11] on link "Kund*innen" at bounding box center [100, 10] width 39 height 5
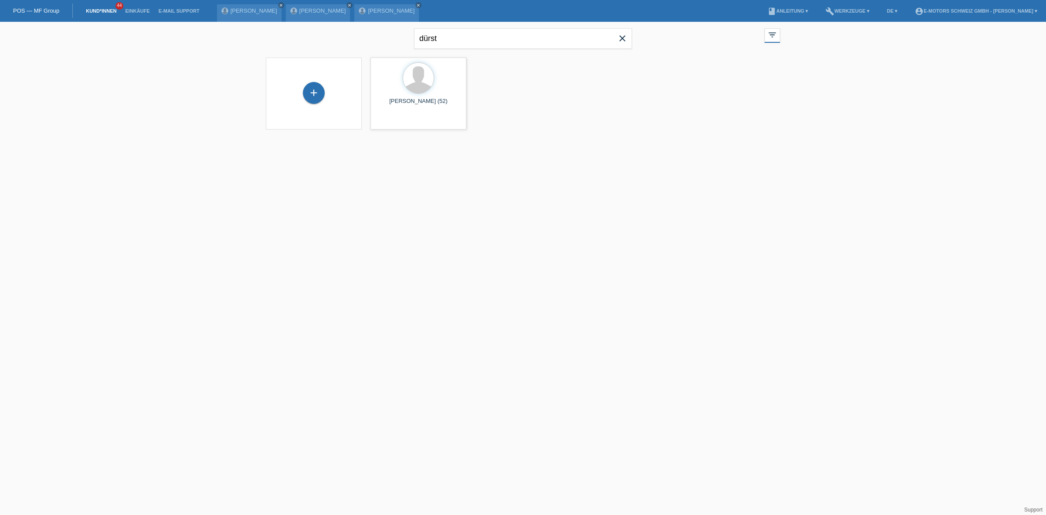
click at [621, 40] on icon "close" at bounding box center [622, 38] width 10 height 10
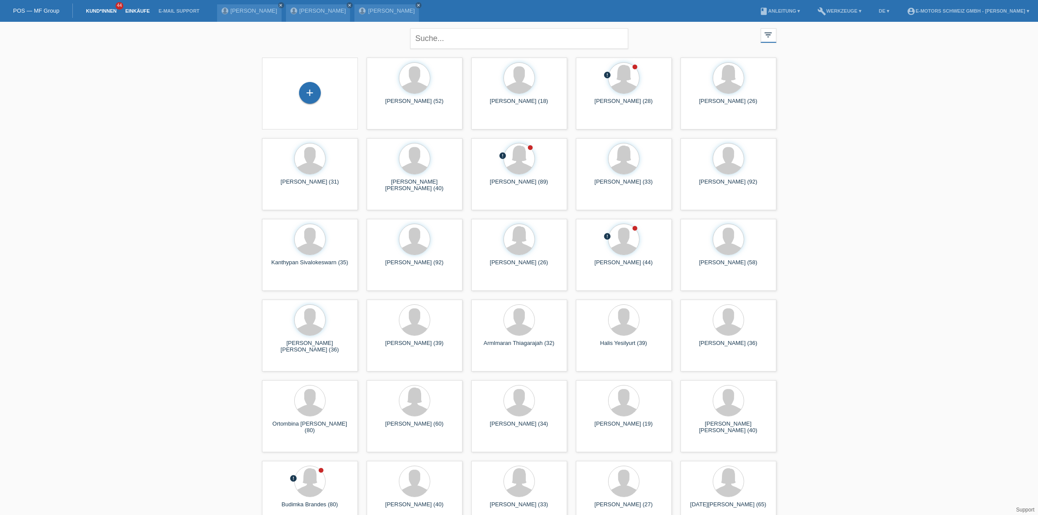
click at [129, 11] on link "Einkäufe" at bounding box center [137, 10] width 33 height 5
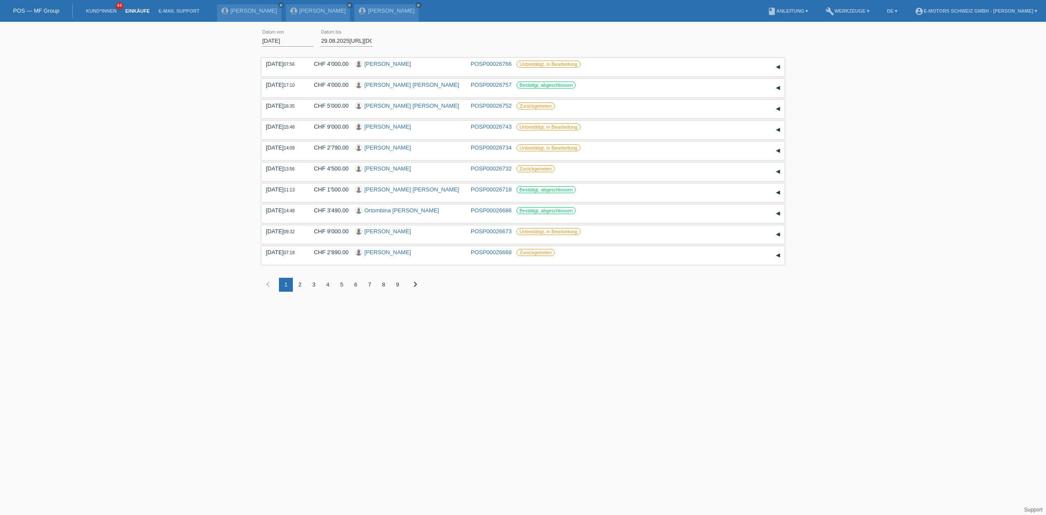
type input "[DATE]"
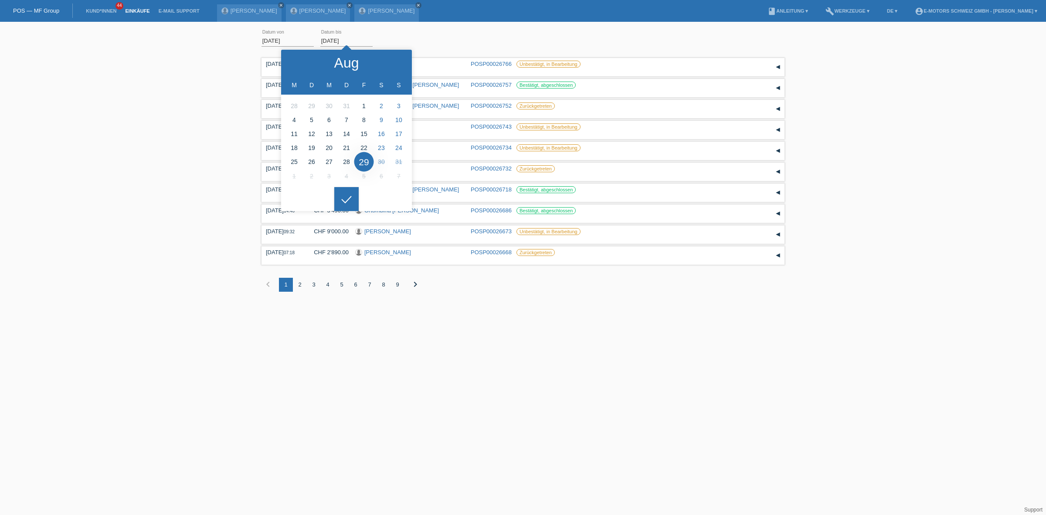
click at [400, 41] on div "Übernehmen" at bounding box center [403, 40] width 48 height 13
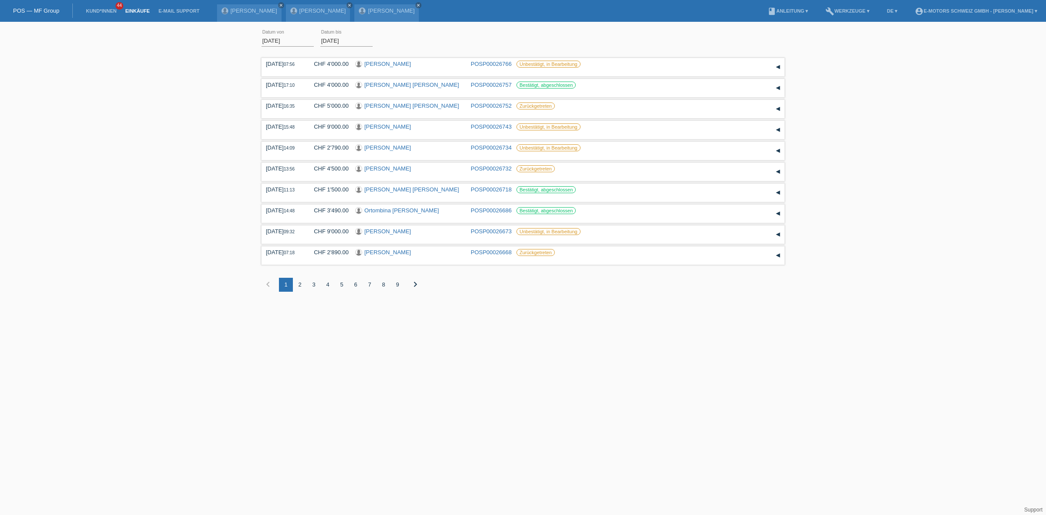
drag, startPoint x: 241, startPoint y: 92, endPoint x: 251, endPoint y: 193, distance: 101.6
click at [251, 193] on div "[DATE] error Datum von [DATE] error Datum bis Übernehmen 07:56 Datum" at bounding box center [523, 165] width 1046 height 278
click at [213, 181] on div "01.08.2025 error Datum von 29.08.2025 error Datum bis Übernehmen 07:56 Datum" at bounding box center [523, 165] width 1046 height 278
click at [394, 191] on link "[PERSON_NAME] [PERSON_NAME]" at bounding box center [411, 189] width 95 height 7
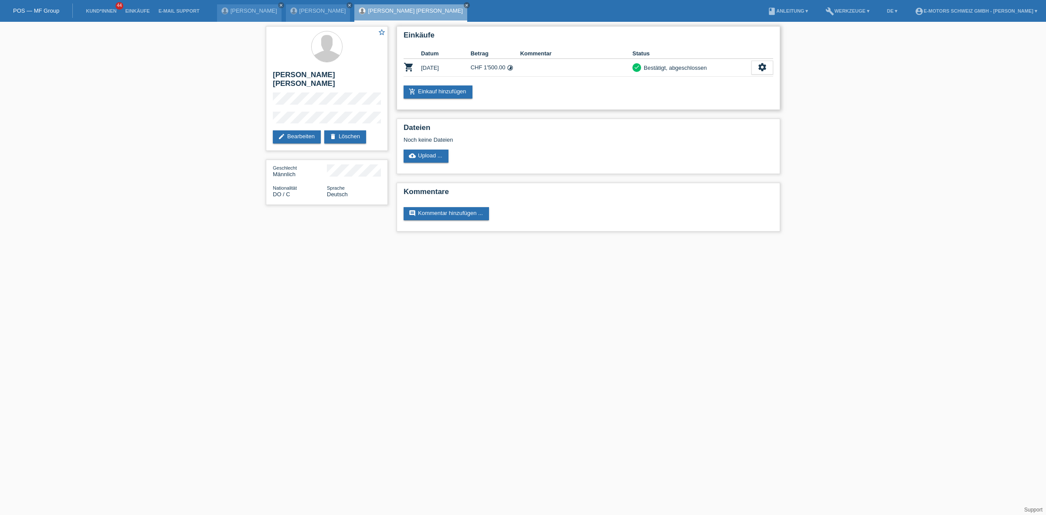
click at [522, 68] on td at bounding box center [576, 68] width 112 height 18
